Goal: Task Accomplishment & Management: Use online tool/utility

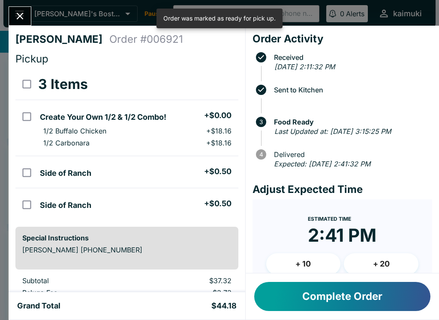
click at [291, 296] on button "Complete Order" at bounding box center [342, 296] width 176 height 29
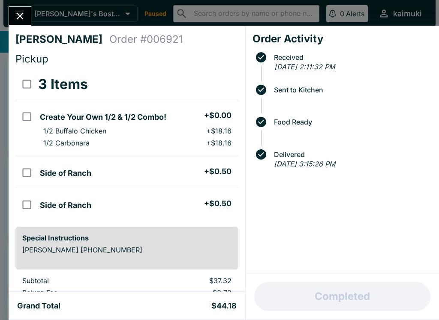
click at [6, 17] on div "[PERSON_NAME] Order # 006921 Pickup 3 Items Create Your Own 1/2 & 1/2 Combo! + …" at bounding box center [219, 160] width 439 height 320
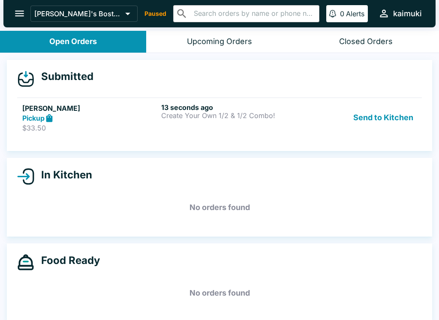
click at [147, 124] on p "$33.50" at bounding box center [89, 128] width 135 height 9
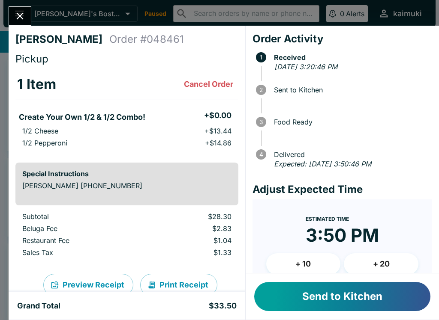
click at [339, 298] on button "Send to Kitchen" at bounding box center [342, 296] width 176 height 29
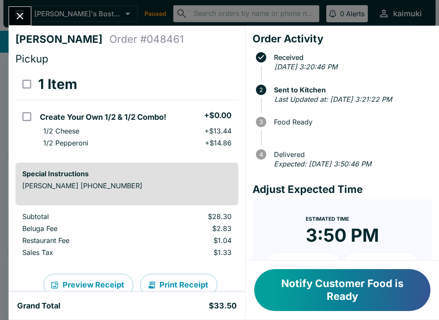
click at [26, 21] on icon "Close" at bounding box center [20, 16] width 12 height 12
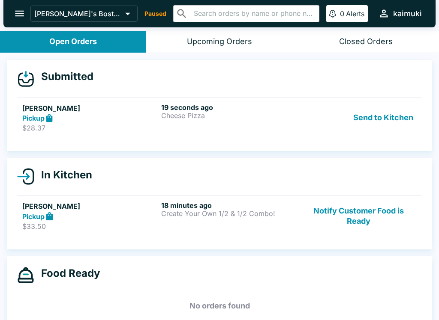
click at [260, 120] on div "19 seconds ago Cheese Pizza" at bounding box center [228, 118] width 135 height 30
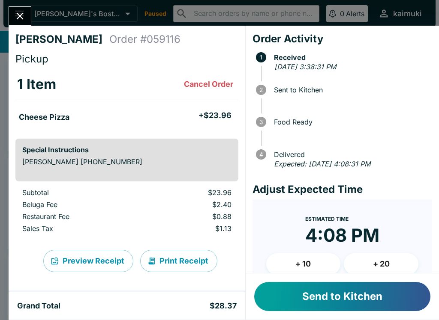
click at [374, 301] on button "Send to Kitchen" at bounding box center [342, 296] width 176 height 29
click at [326, 292] on button "Send to Kitchen" at bounding box center [342, 296] width 176 height 29
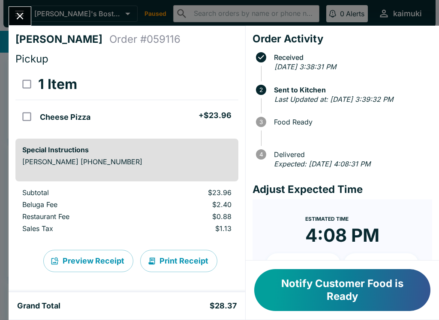
click at [23, 17] on icon "Close" at bounding box center [20, 16] width 12 height 12
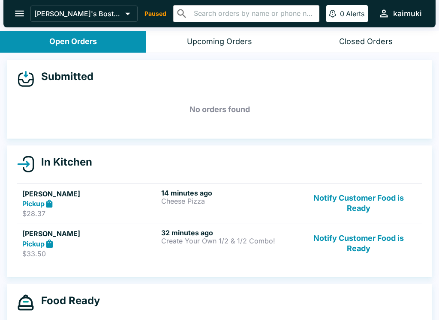
click at [188, 252] on div "32 minutes ago Create Your Own 1/2 & 1/2 Combo!" at bounding box center [228, 244] width 135 height 30
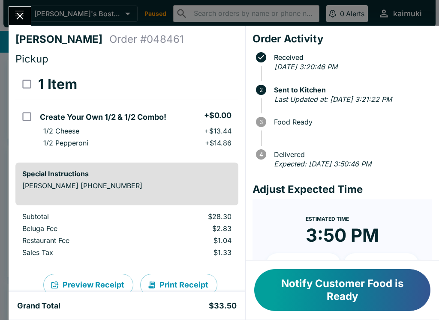
click at [356, 293] on button "Notify Customer Food is Ready" at bounding box center [342, 290] width 176 height 42
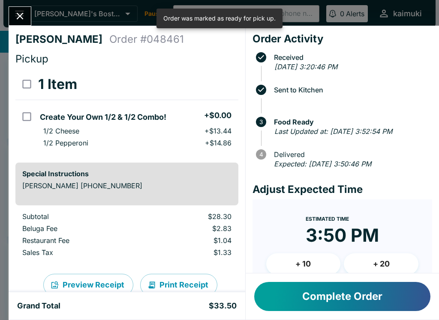
click at [357, 300] on button "Complete Order" at bounding box center [342, 296] width 176 height 29
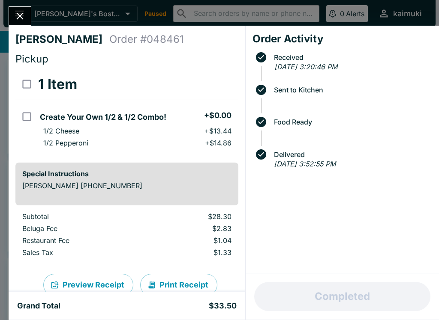
click at [24, 15] on icon "Close" at bounding box center [20, 16] width 12 height 12
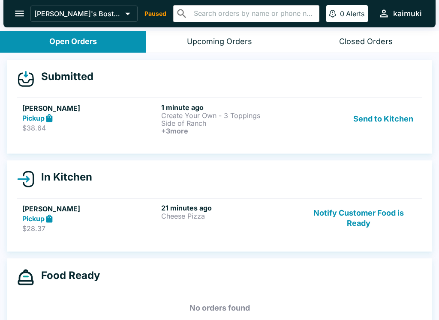
click at [157, 115] on div "Pickup" at bounding box center [89, 118] width 135 height 10
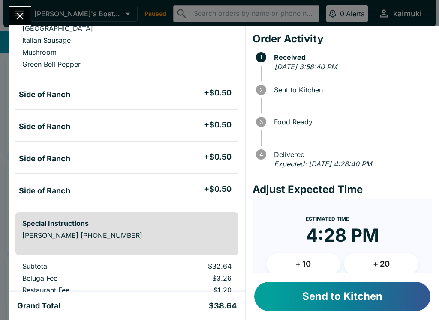
scroll to position [101, 0]
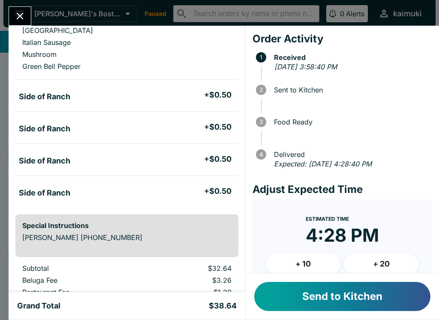
click at [349, 294] on button "Send to Kitchen" at bounding box center [342, 296] width 176 height 29
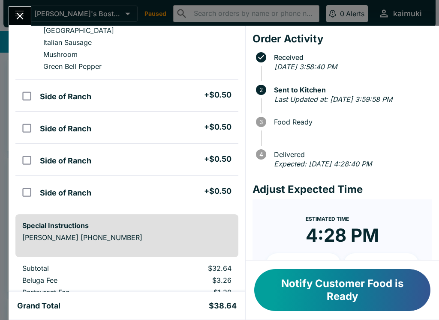
click at [21, 13] on icon "Close" at bounding box center [20, 16] width 12 height 12
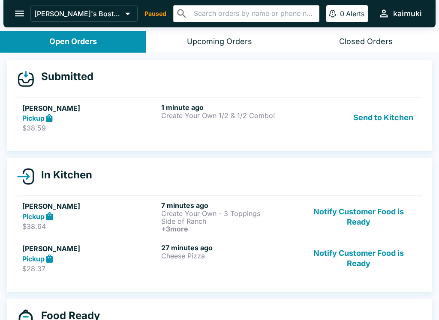
click at [256, 112] on p "Create Your Own 1/2 & 1/2 Combo!" at bounding box center [228, 116] width 135 height 8
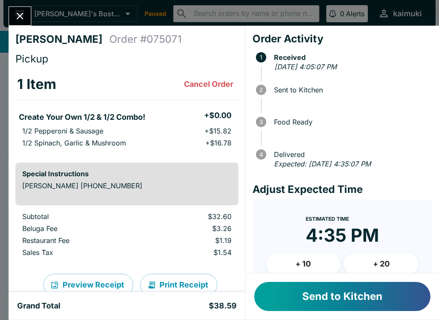
click at [323, 279] on div "Send to Kitchen" at bounding box center [341, 297] width 193 height 46
click at [338, 298] on button "Send to Kitchen" at bounding box center [342, 296] width 176 height 29
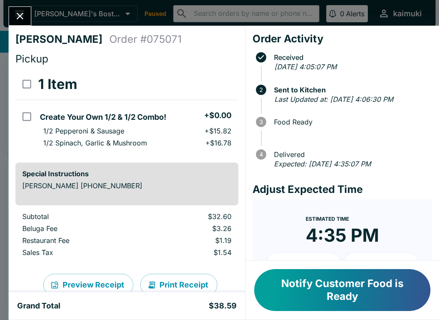
click at [23, 7] on button "Close" at bounding box center [20, 16] width 22 height 18
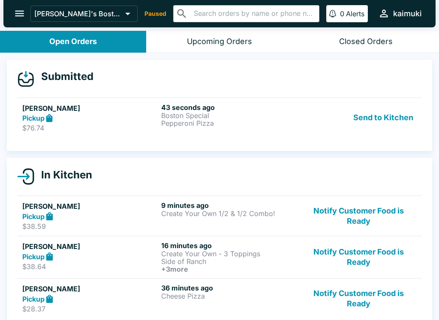
click at [43, 131] on p "$76.74" at bounding box center [89, 128] width 135 height 9
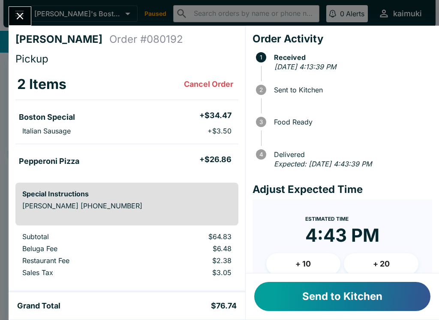
click at [287, 292] on button "Send to Kitchen" at bounding box center [342, 296] width 176 height 29
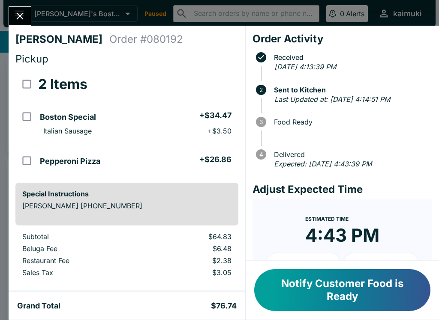
click at [26, 21] on button "Close" at bounding box center [20, 16] width 22 height 18
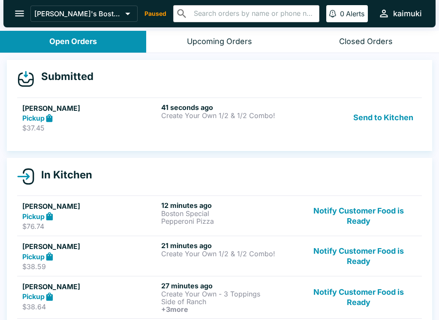
click at [120, 112] on h5 "[PERSON_NAME]" at bounding box center [89, 108] width 135 height 10
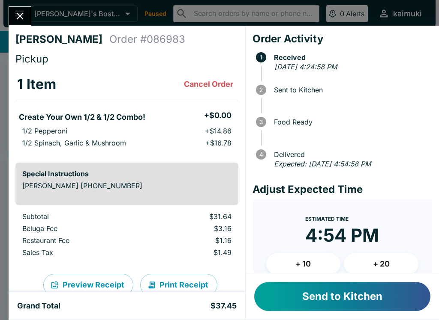
click at [323, 299] on button "Send to Kitchen" at bounding box center [342, 296] width 176 height 29
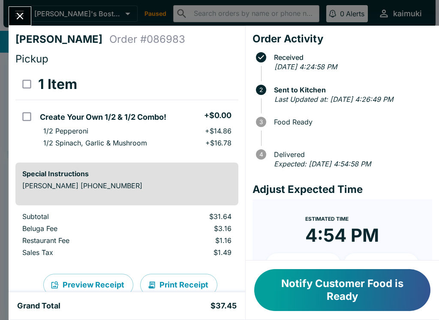
click at [17, 12] on icon "Close" at bounding box center [20, 16] width 12 height 12
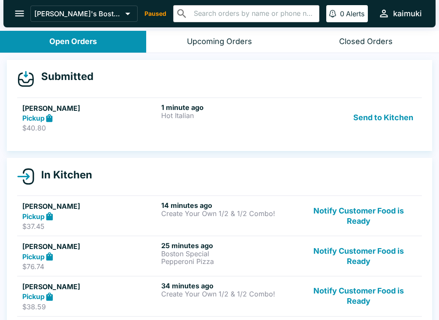
click at [131, 128] on p "$40.80" at bounding box center [89, 128] width 135 height 9
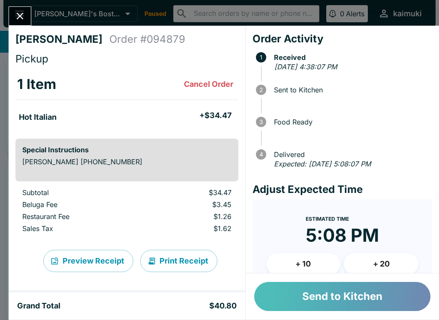
click at [336, 293] on button "Send to Kitchen" at bounding box center [342, 296] width 176 height 29
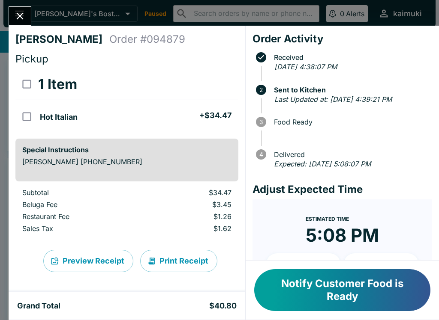
click at [18, 23] on button "Close" at bounding box center [20, 16] width 22 height 18
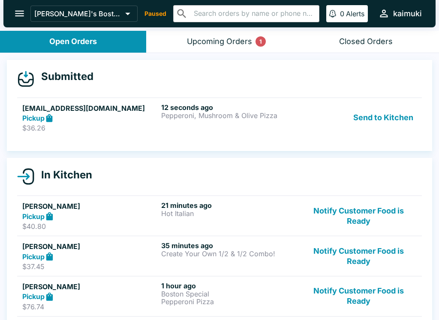
click at [250, 126] on div "12 seconds ago Pepperoni, Mushroom & Olive Pizza" at bounding box center [228, 118] width 135 height 30
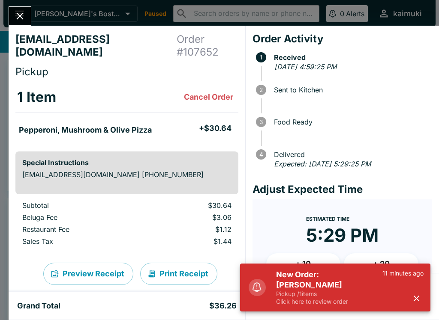
click at [414, 298] on icon "button" at bounding box center [416, 299] width 6 height 6
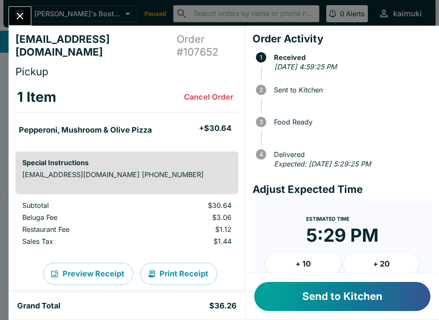
click at [386, 265] on button "+ 20" at bounding box center [380, 264] width 75 height 21
click at [373, 296] on button "Send to Kitchen" at bounding box center [342, 296] width 176 height 29
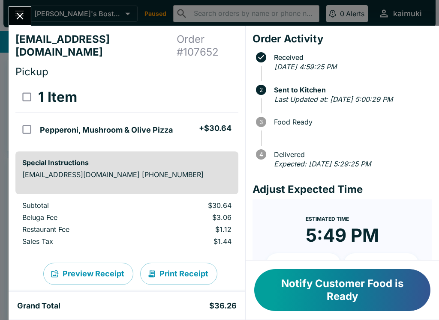
click at [21, 10] on icon "Close" at bounding box center [20, 16] width 12 height 12
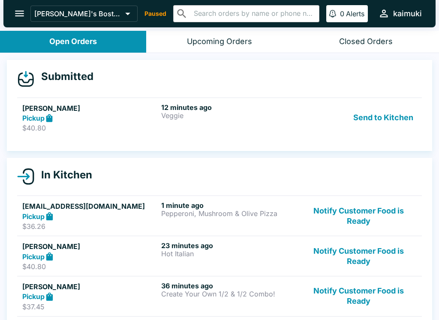
click at [85, 125] on p "$40.80" at bounding box center [89, 128] width 135 height 9
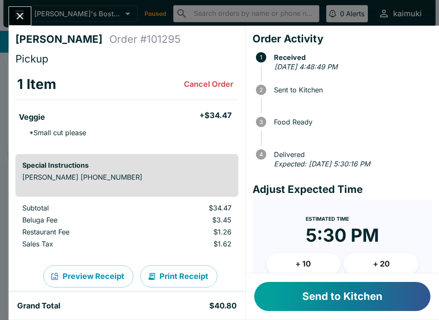
click at [394, 260] on button "+ 20" at bounding box center [380, 264] width 75 height 21
click at [398, 304] on button "Send to Kitchen" at bounding box center [342, 296] width 176 height 29
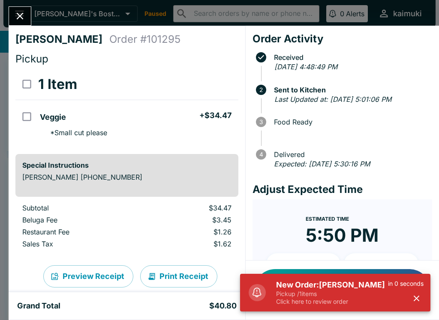
click at [23, 5] on div "[PERSON_NAME] Order # 101295 Pickup 1 Item Veggie + $34.47 * Small cut please S…" at bounding box center [219, 160] width 439 height 320
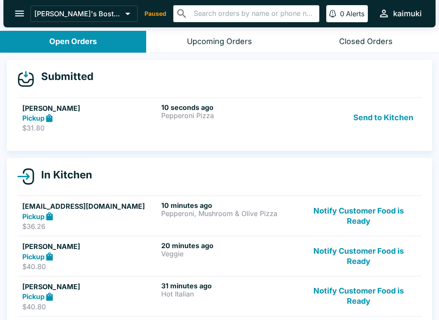
click at [87, 108] on h5 "[PERSON_NAME]" at bounding box center [89, 108] width 135 height 10
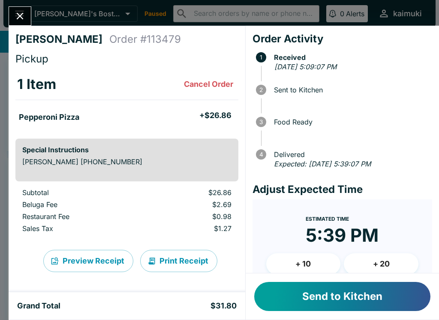
click at [304, 264] on button "+ 10" at bounding box center [303, 264] width 75 height 21
click at [314, 291] on button "Send to Kitchen" at bounding box center [342, 296] width 176 height 29
